Goal: Transaction & Acquisition: Purchase product/service

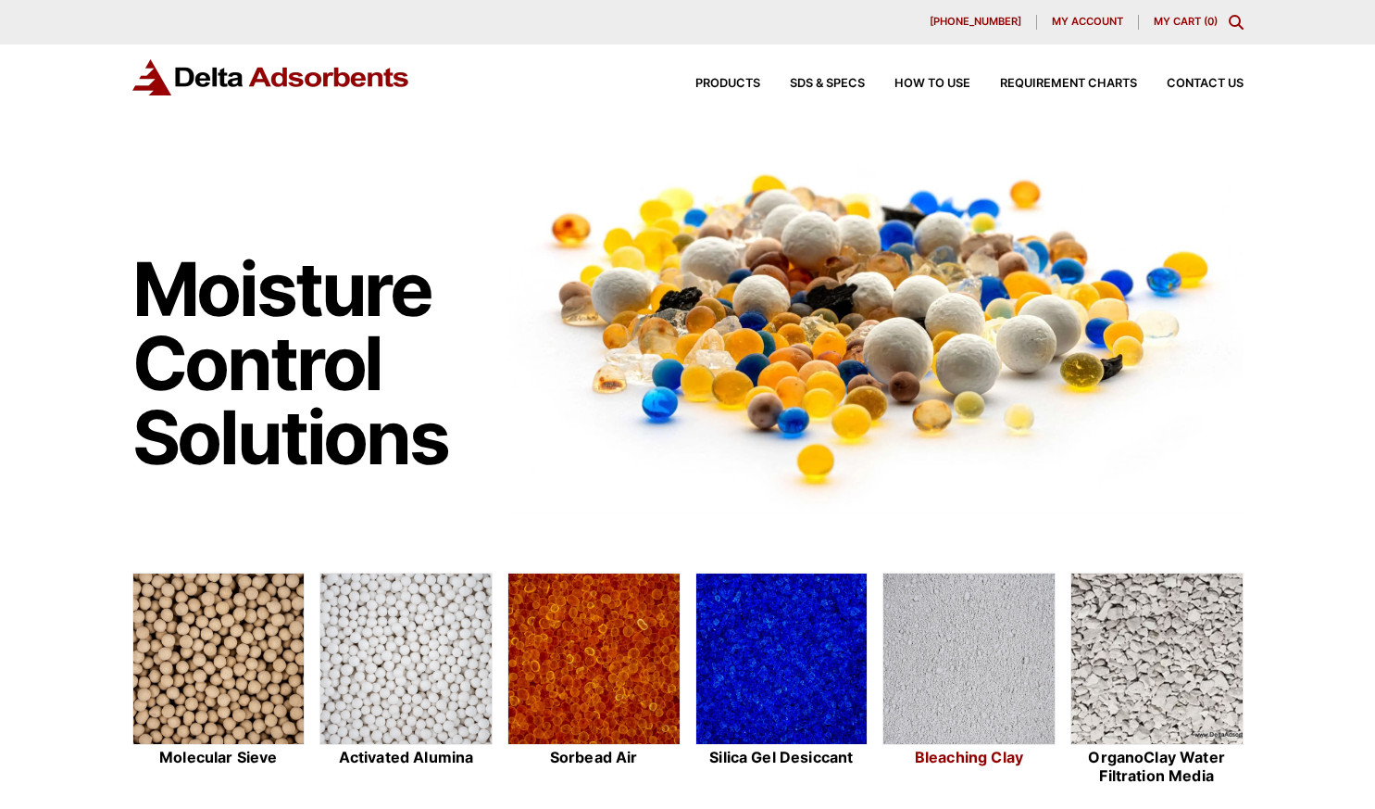
scroll to position [185, 0]
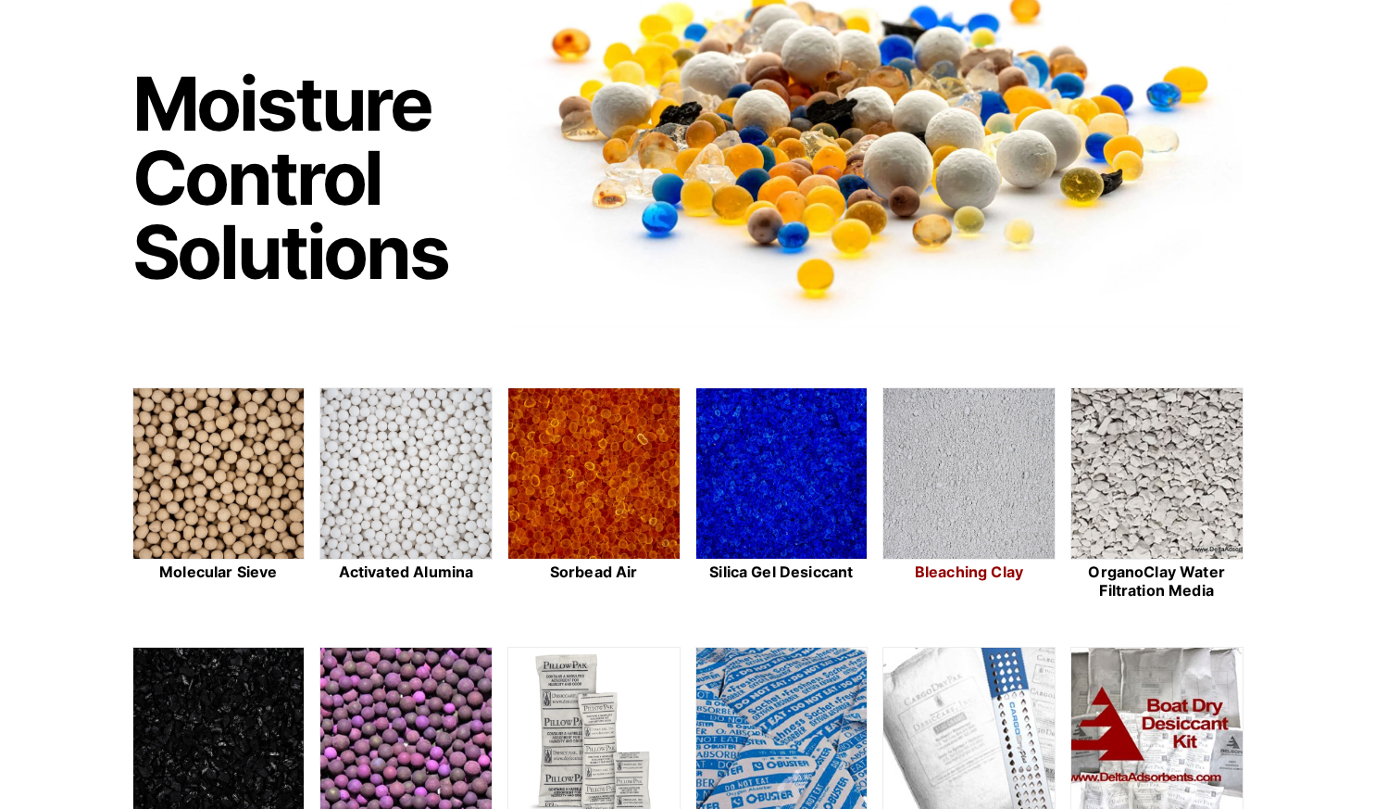
click at [932, 532] on img at bounding box center [969, 474] width 171 height 172
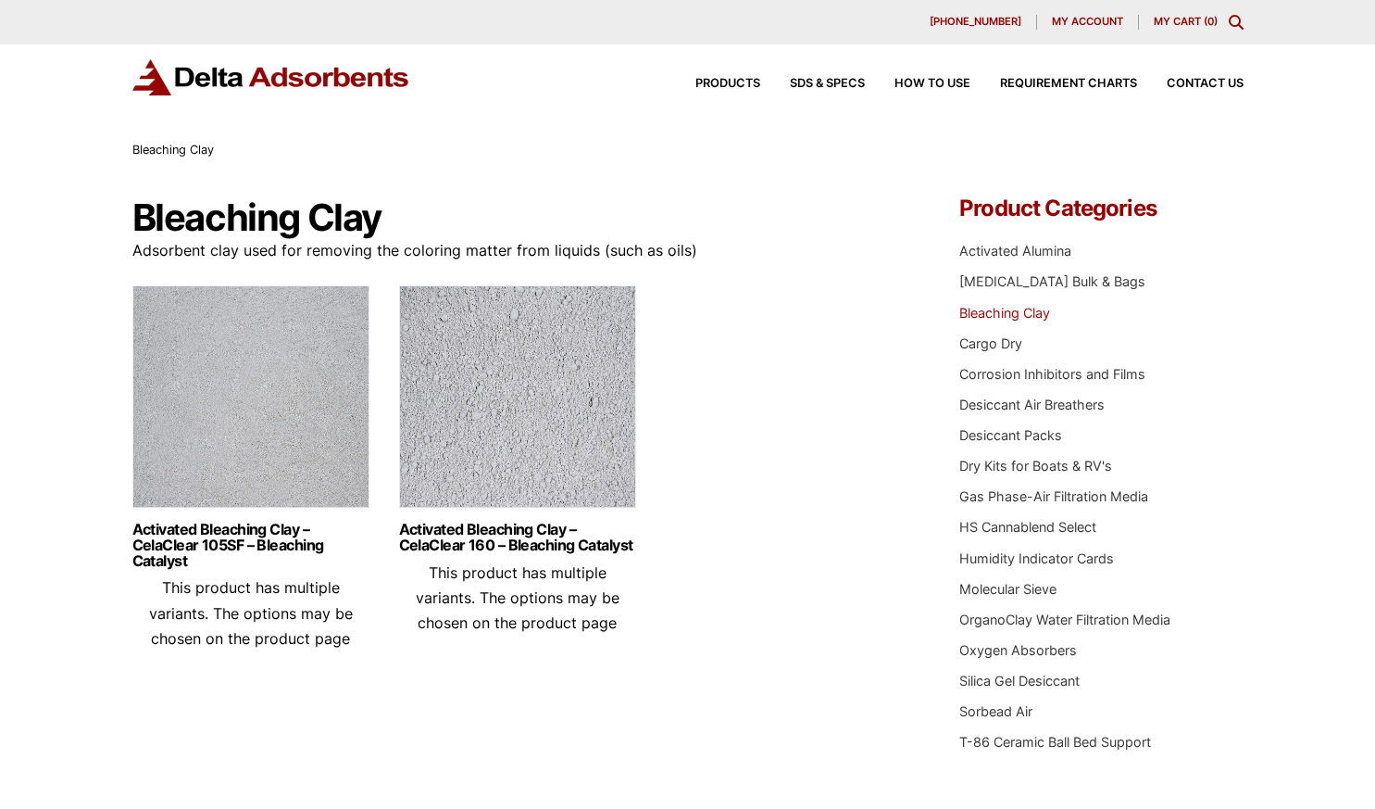
click at [491, 406] on img at bounding box center [517, 401] width 237 height 232
